Goal: Task Accomplishment & Management: Manage account settings

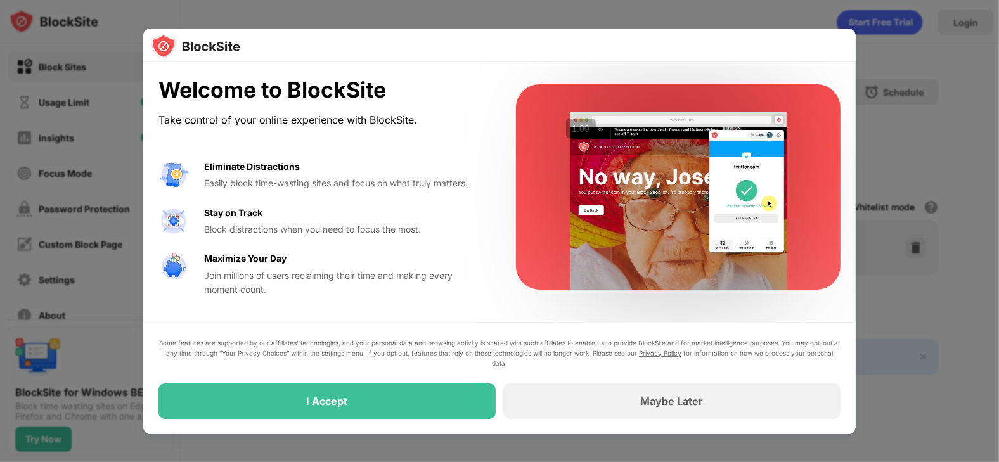
drag, startPoint x: 436, startPoint y: 404, endPoint x: 562, endPoint y: 305, distance: 159.8
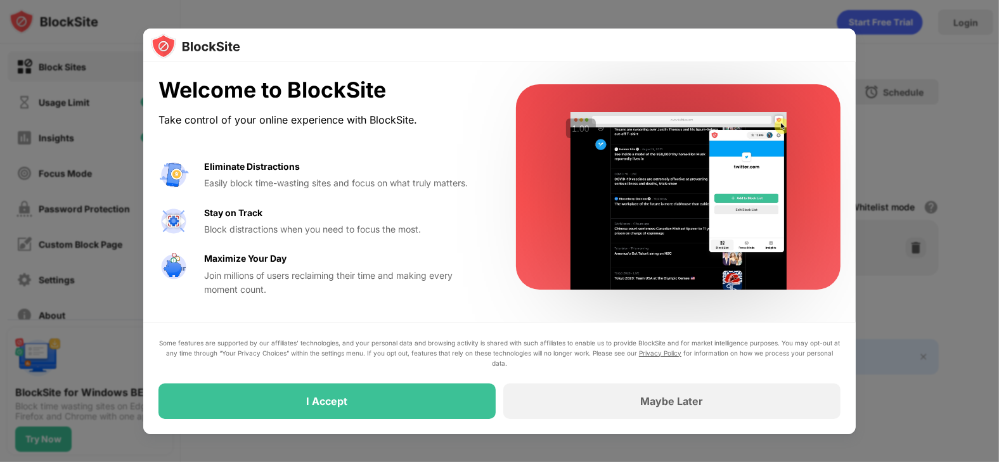
click at [562, 305] on div "Welcome to BlockSite Take control of your online experience with BlockSite. Eli…" at bounding box center [499, 247] width 713 height 371
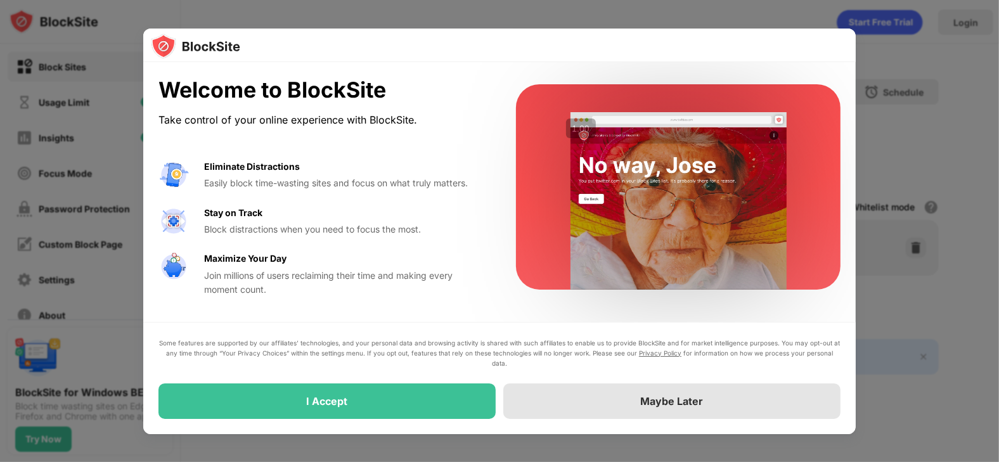
click at [623, 392] on div "Maybe Later" at bounding box center [671, 401] width 337 height 35
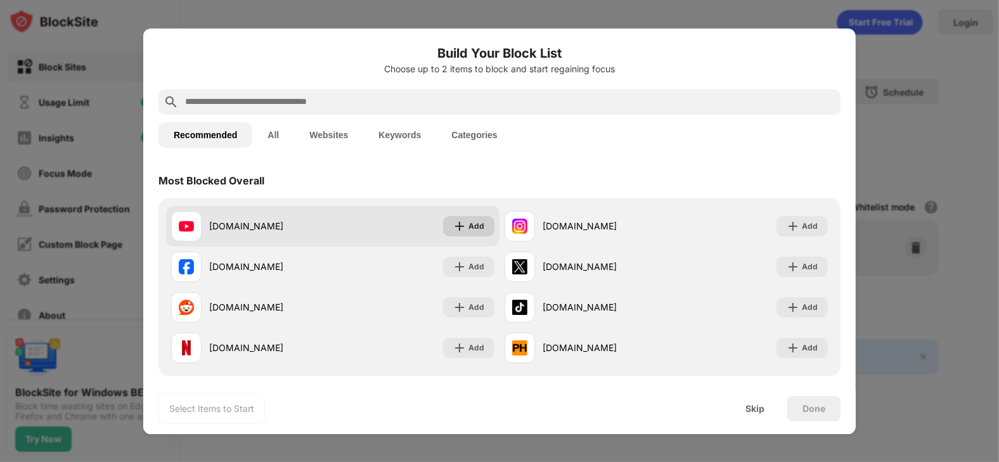
click at [468, 225] on div "Add" at bounding box center [476, 226] width 16 height 13
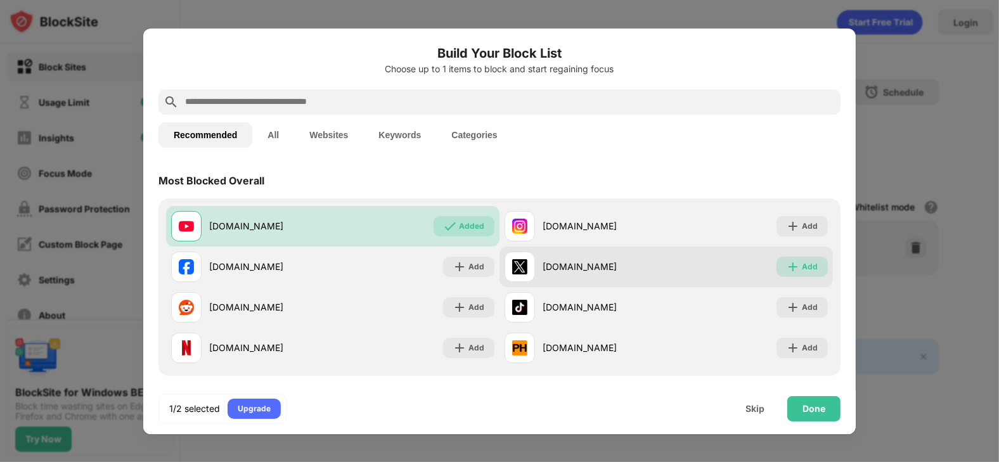
click at [789, 262] on img at bounding box center [793, 267] width 13 height 13
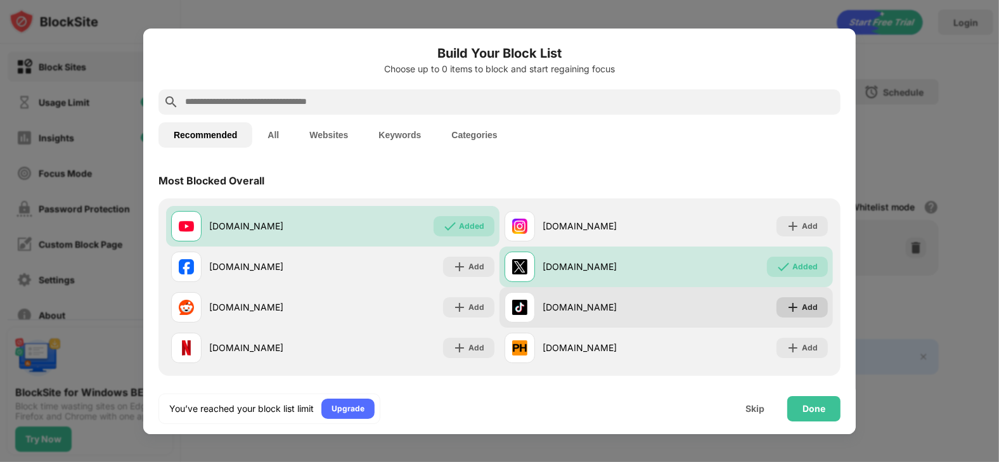
click at [802, 306] on div "Add" at bounding box center [810, 307] width 16 height 13
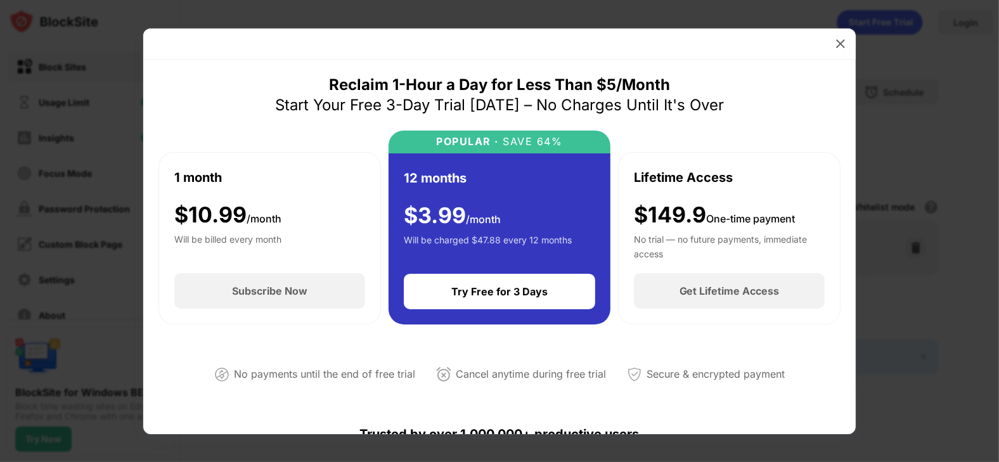
click at [827, 44] on div at bounding box center [499, 44] width 713 height 31
click at [841, 44] on img at bounding box center [840, 43] width 13 height 13
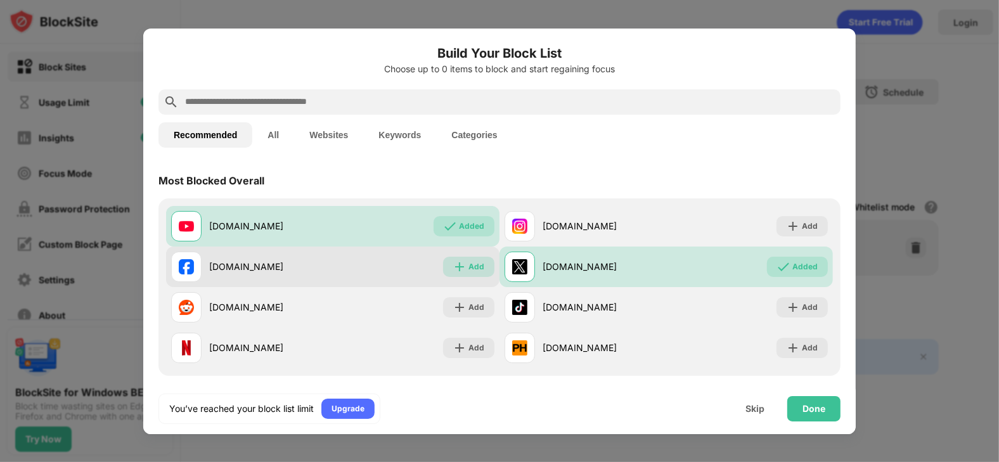
click at [471, 268] on div "Add" at bounding box center [476, 267] width 16 height 13
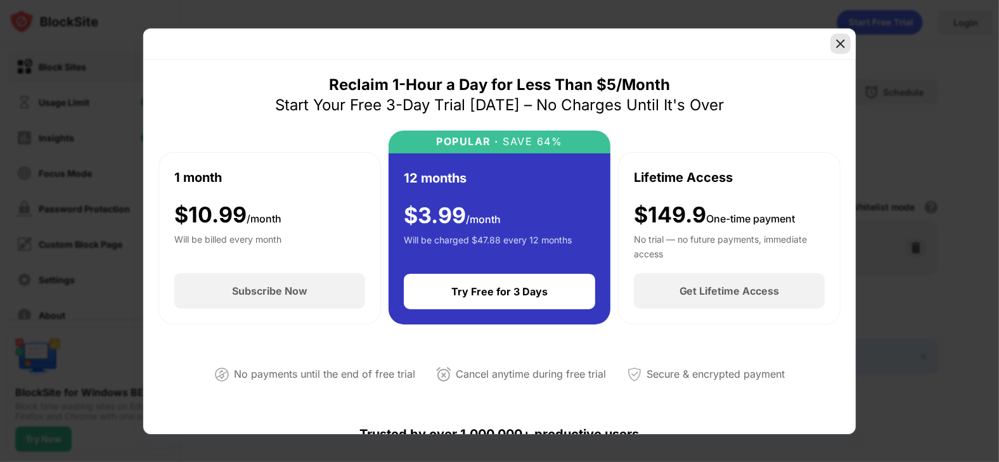
click at [835, 46] on img at bounding box center [840, 43] width 13 height 13
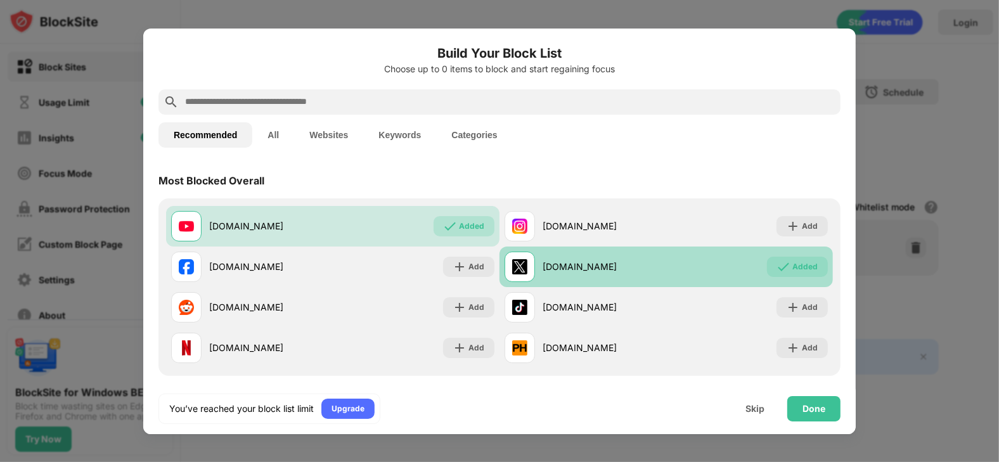
click at [801, 261] on div "Added" at bounding box center [804, 267] width 25 height 13
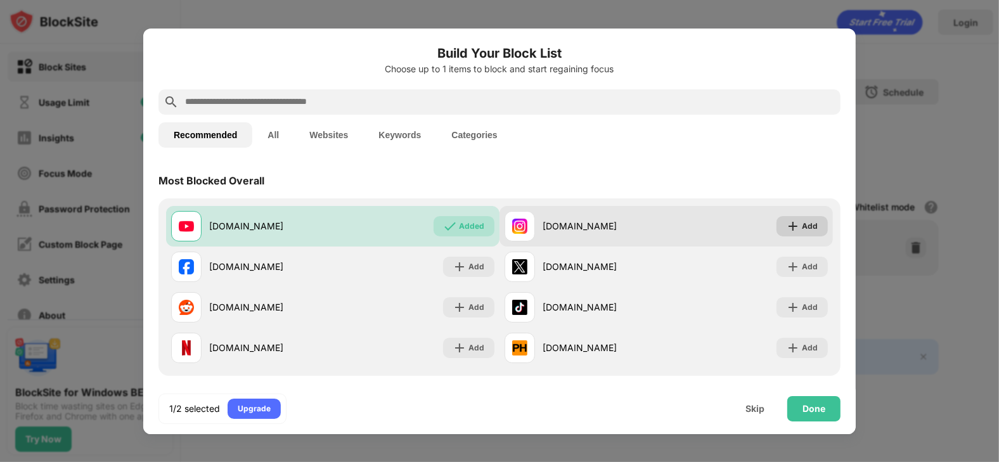
click at [791, 221] on div "Add" at bounding box center [802, 226] width 51 height 20
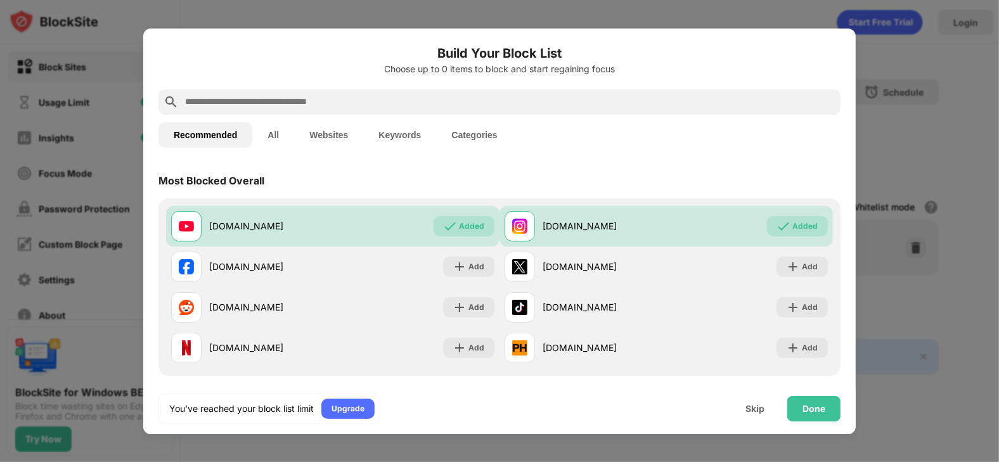
drag, startPoint x: 924, startPoint y: 42, endPoint x: 696, endPoint y: 21, distance: 228.6
click at [919, 42] on div at bounding box center [499, 231] width 999 height 462
